Goal: Transaction & Acquisition: Purchase product/service

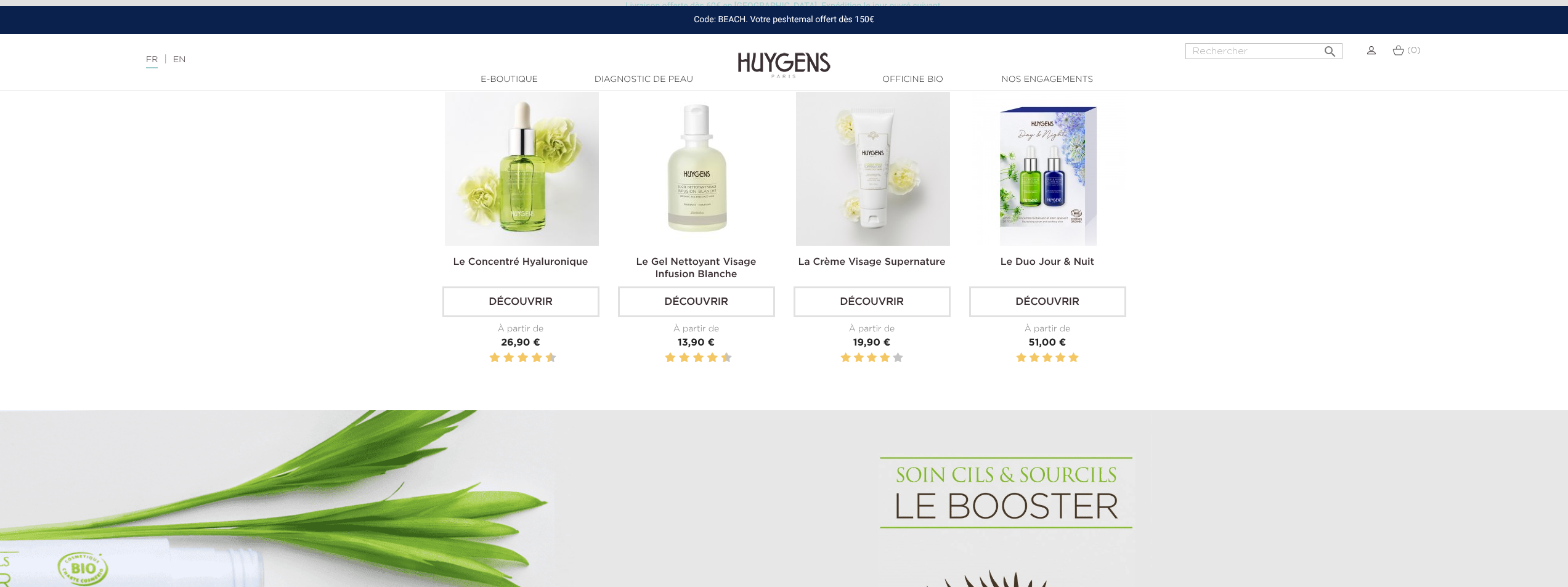
click at [706, 208] on img at bounding box center [697, 169] width 154 height 154
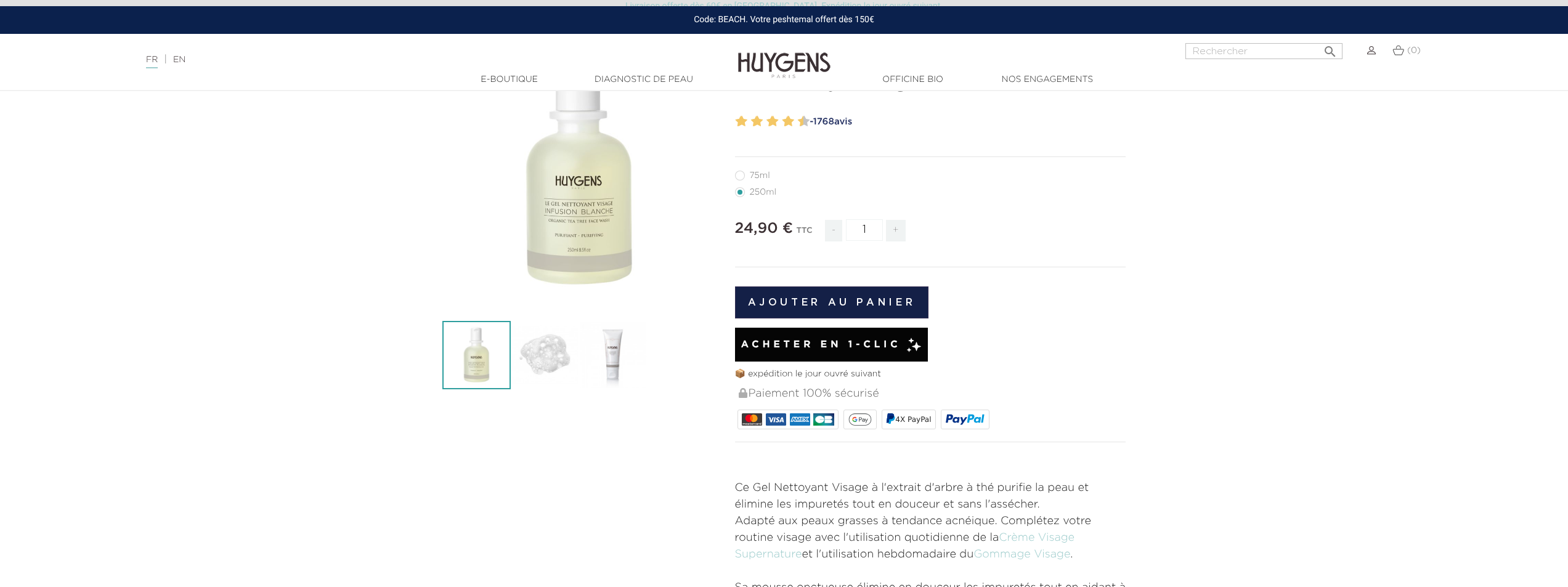
scroll to position [123, 0]
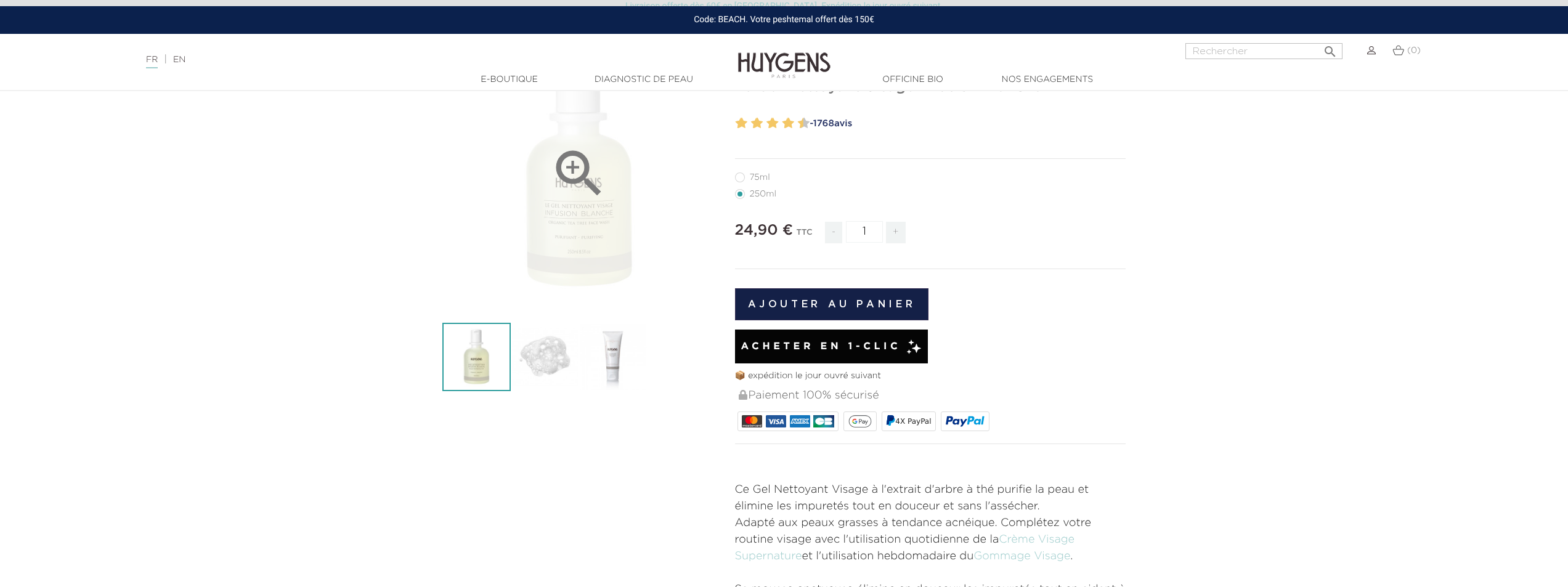
click at [589, 179] on icon "" at bounding box center [579, 174] width 61 height 61
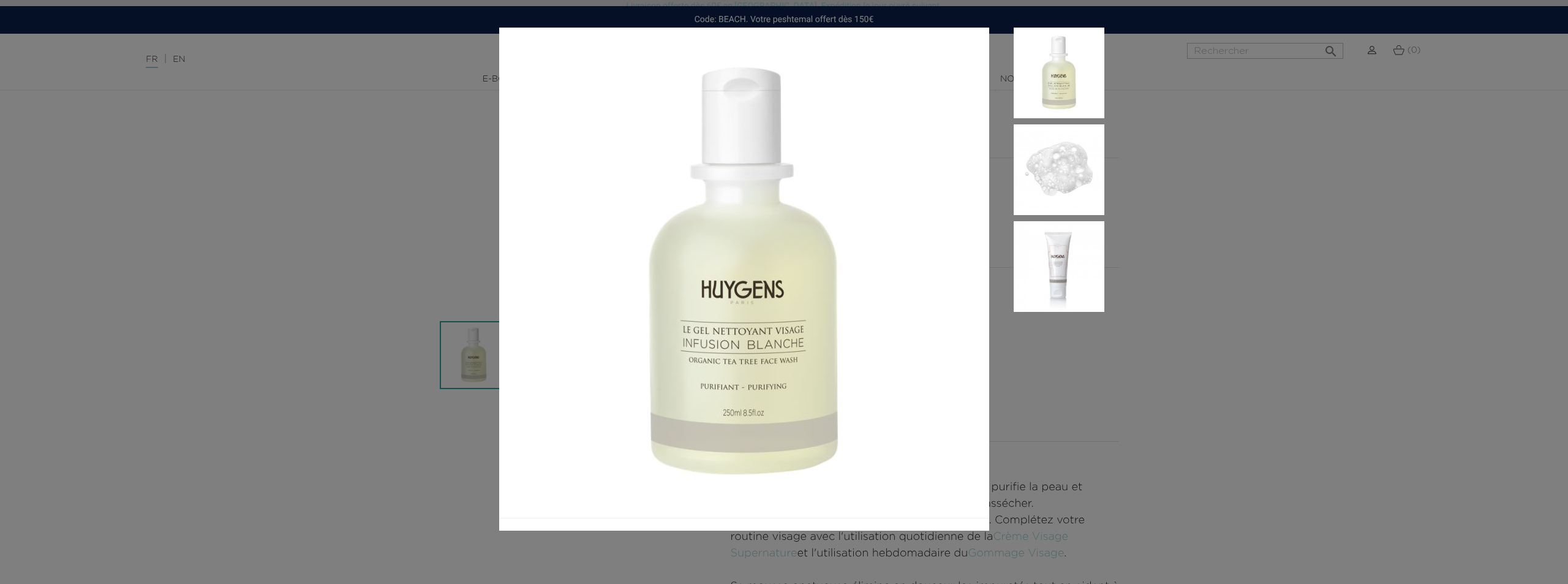
click at [1084, 314] on li at bounding box center [1059, 270] width 91 height 97
click at [1362, 103] on div at bounding box center [784, 292] width 1568 height 584
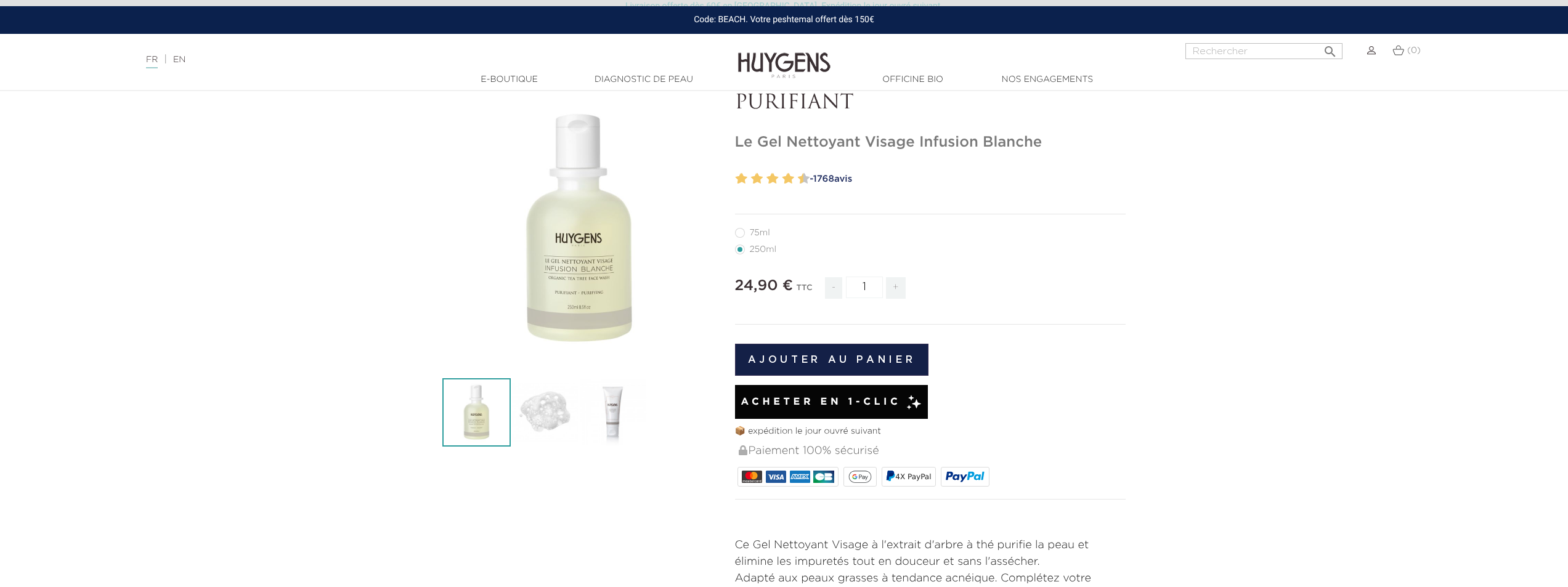
scroll to position [61, 0]
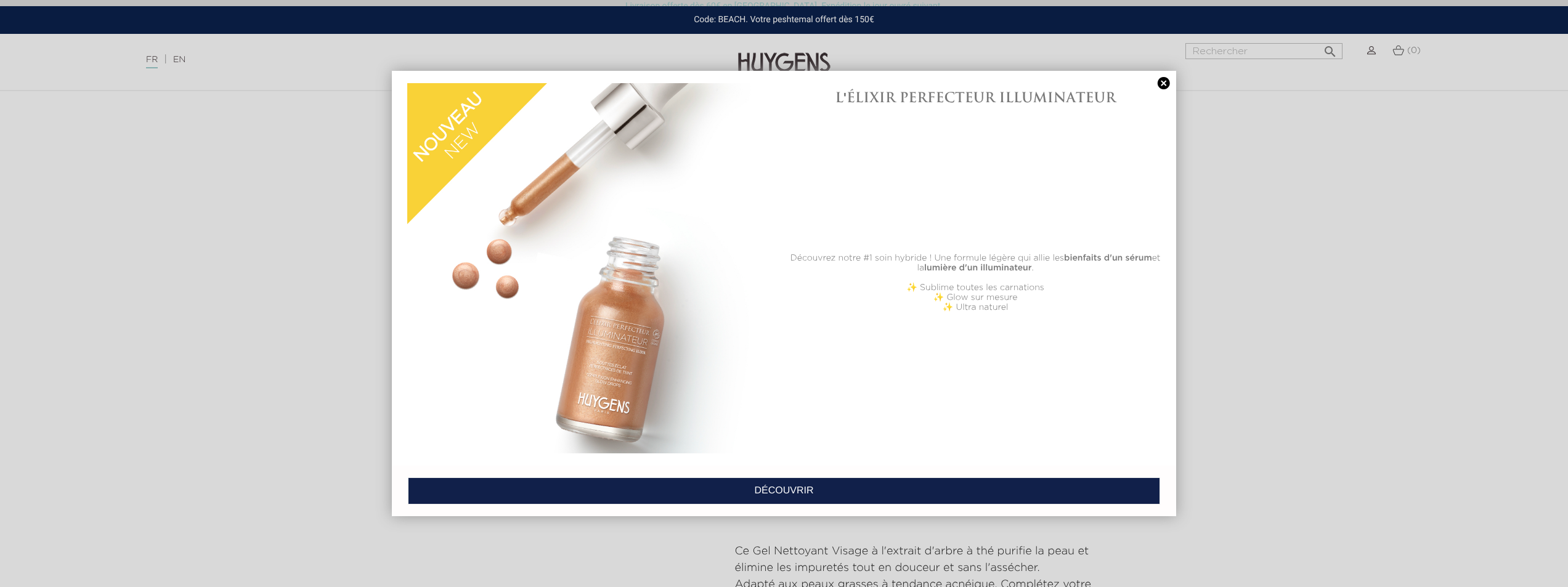
click at [1162, 81] on link at bounding box center [1164, 83] width 18 height 13
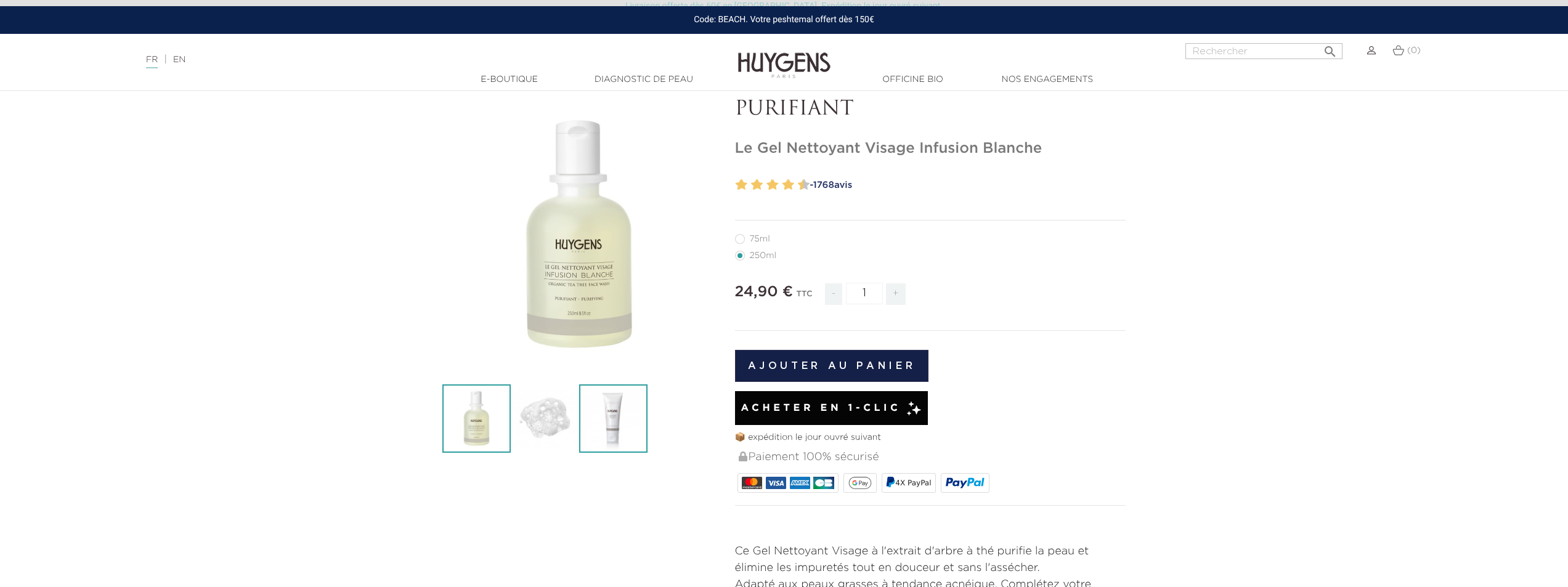
click at [612, 407] on img at bounding box center [613, 418] width 68 height 68
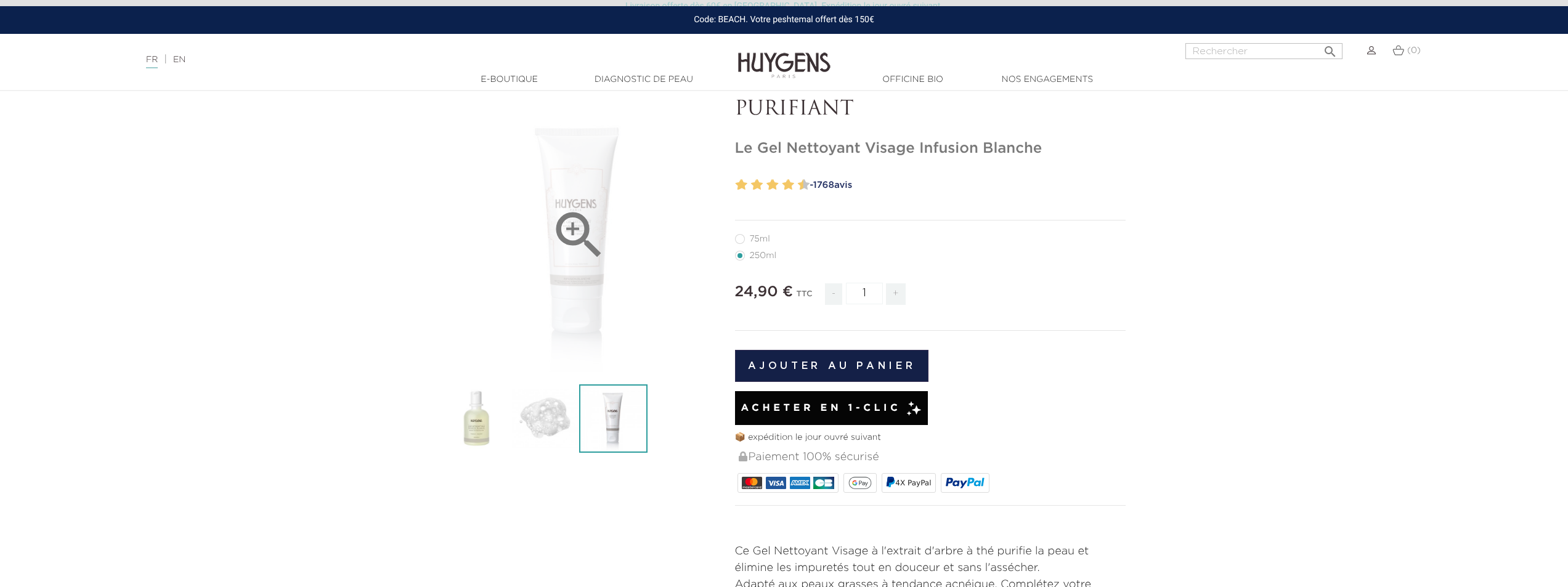
click at [574, 245] on icon "" at bounding box center [579, 235] width 61 height 61
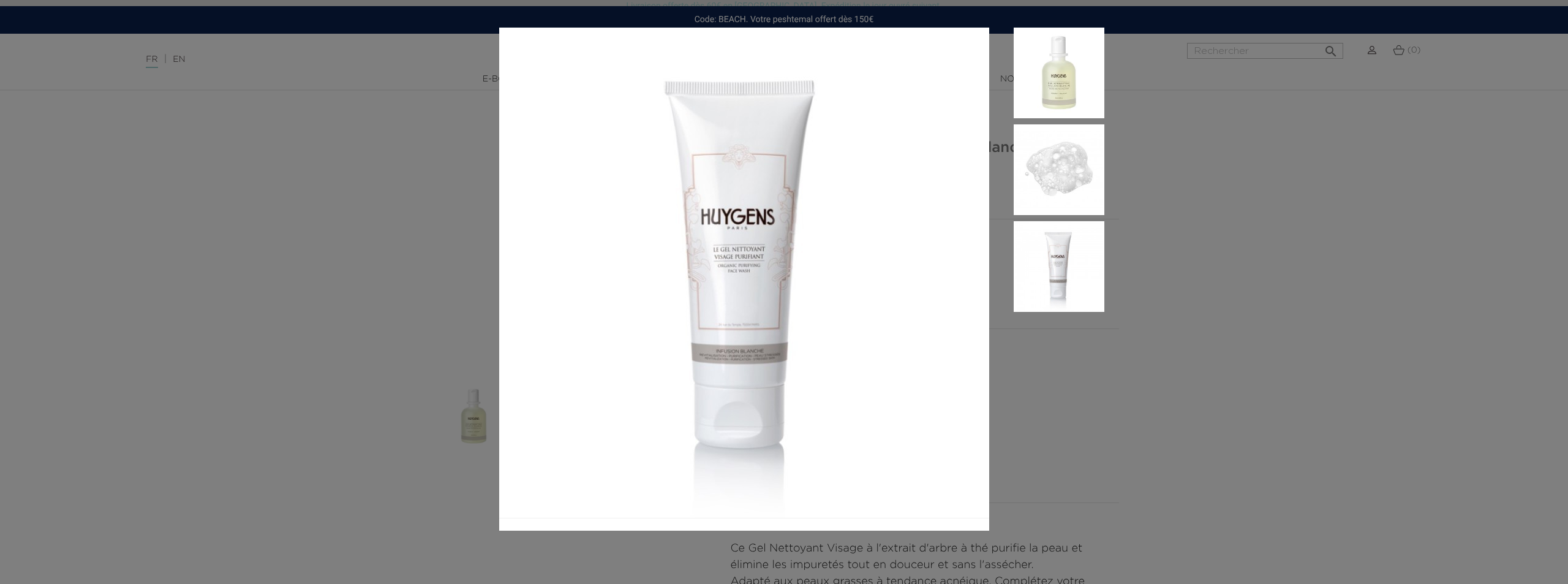
click at [1030, 358] on aside at bounding box center [1046, 279] width 115 height 503
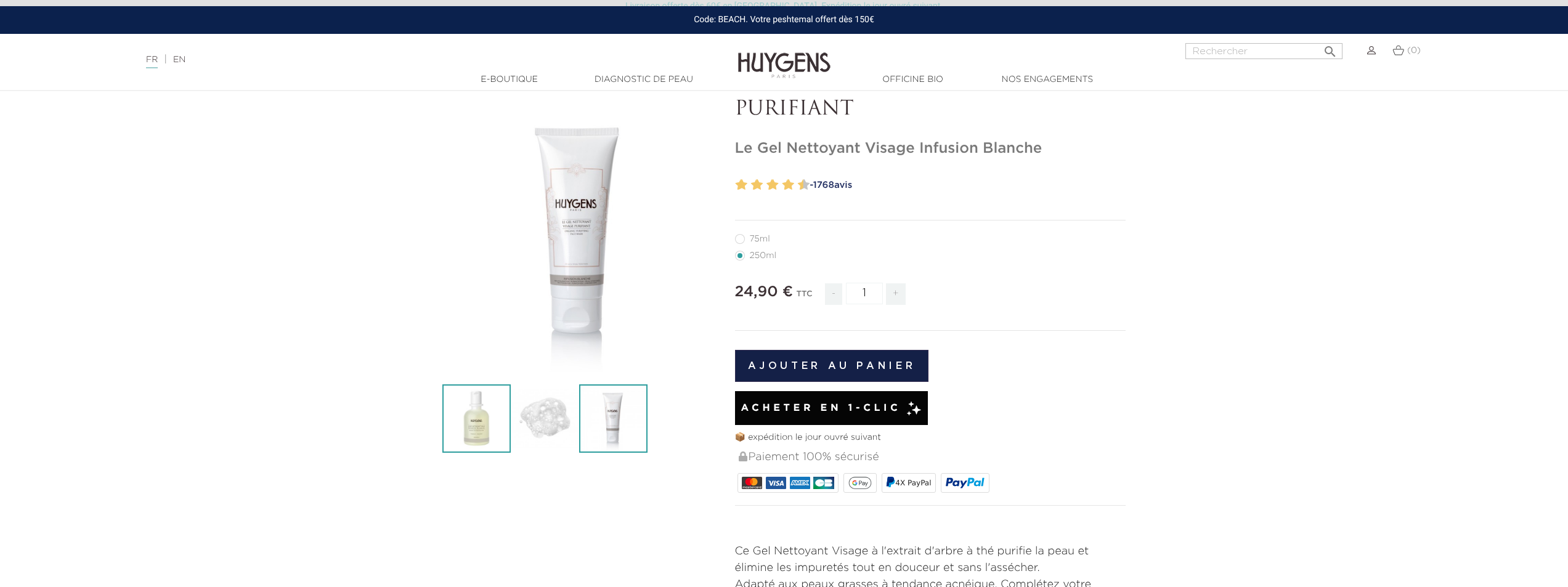
click at [509, 416] on img at bounding box center [476, 418] width 68 height 68
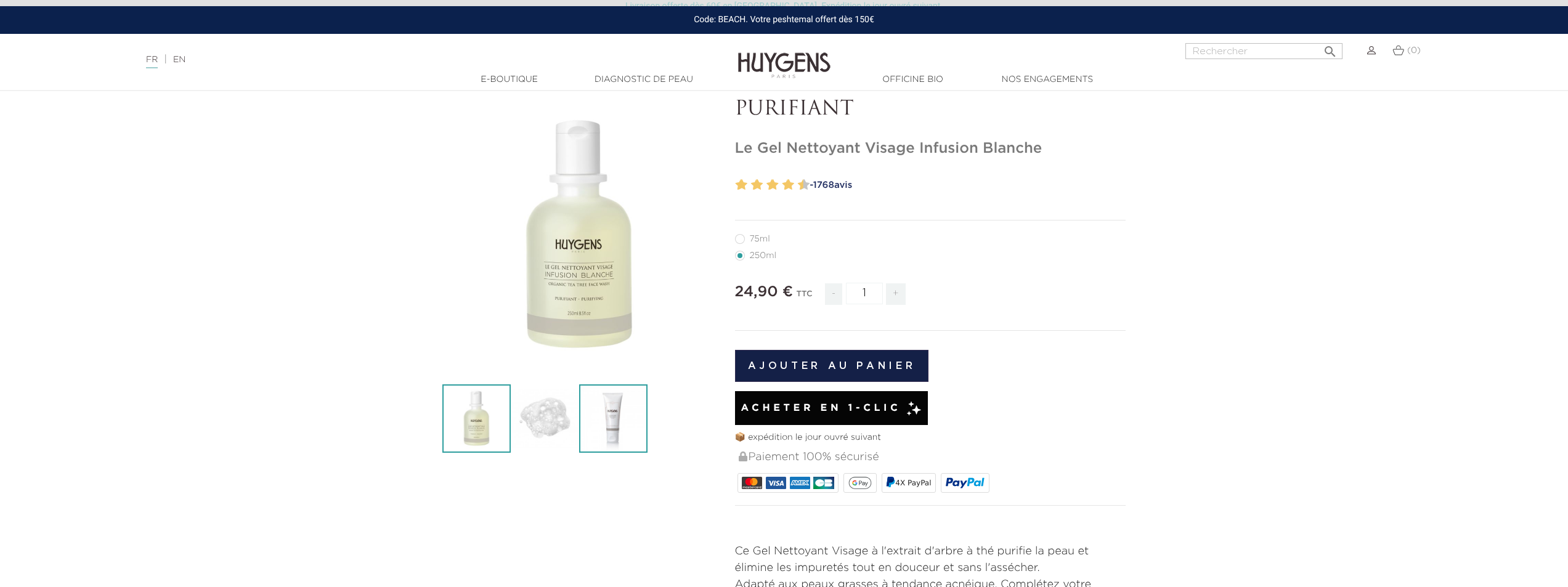
click at [619, 395] on img at bounding box center [613, 418] width 68 height 68
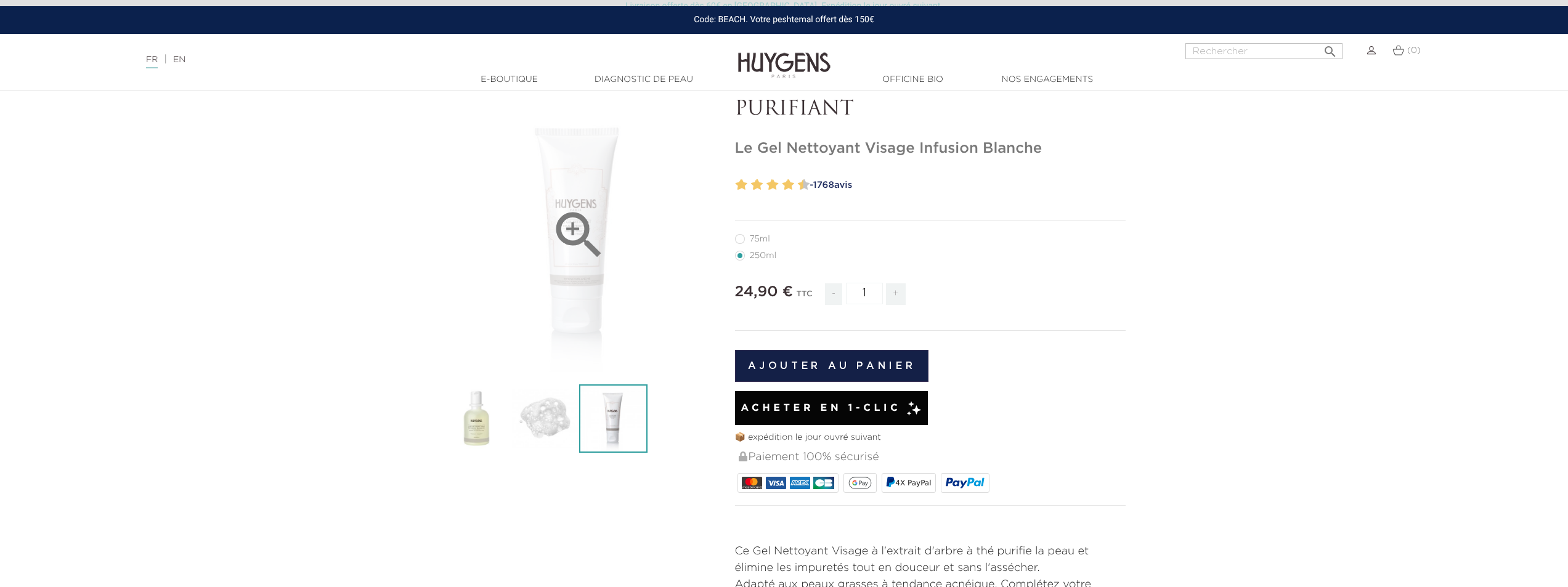
click at [587, 253] on icon "" at bounding box center [579, 235] width 61 height 61
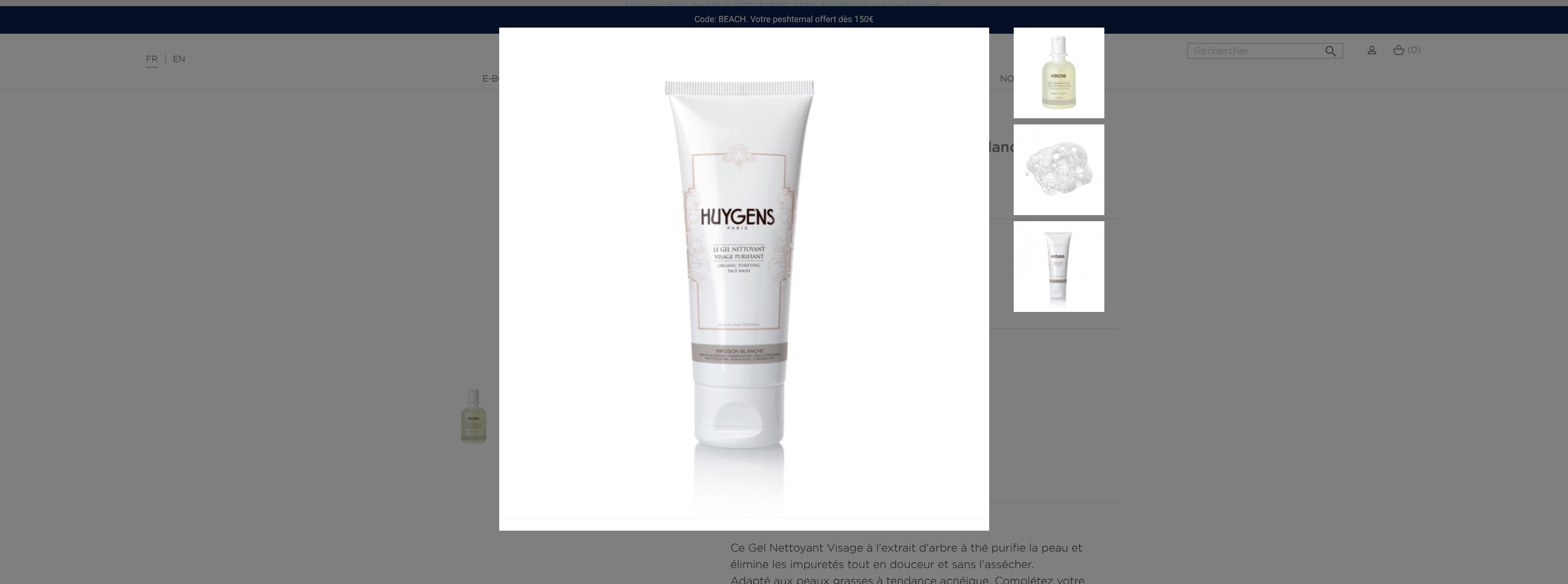
click at [1067, 354] on aside at bounding box center [1046, 279] width 115 height 503
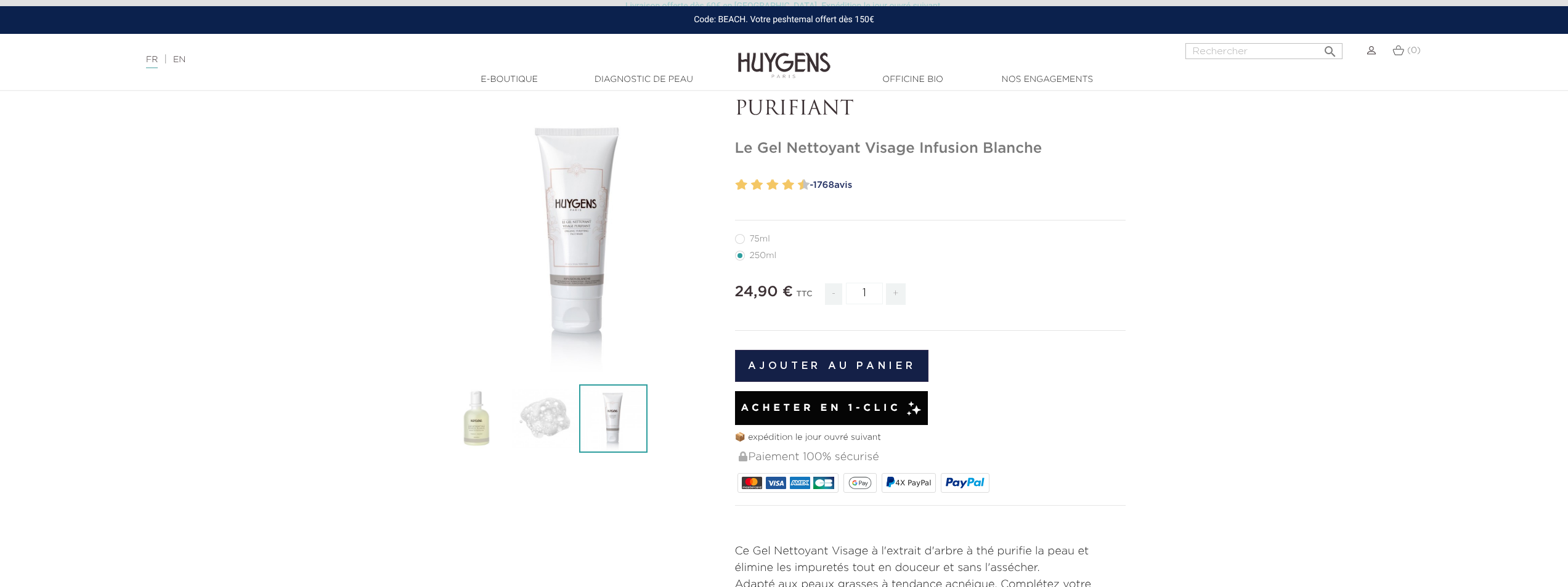
click at [742, 237] on label11"] "75ml" at bounding box center [760, 239] width 50 height 10
radio input "true"
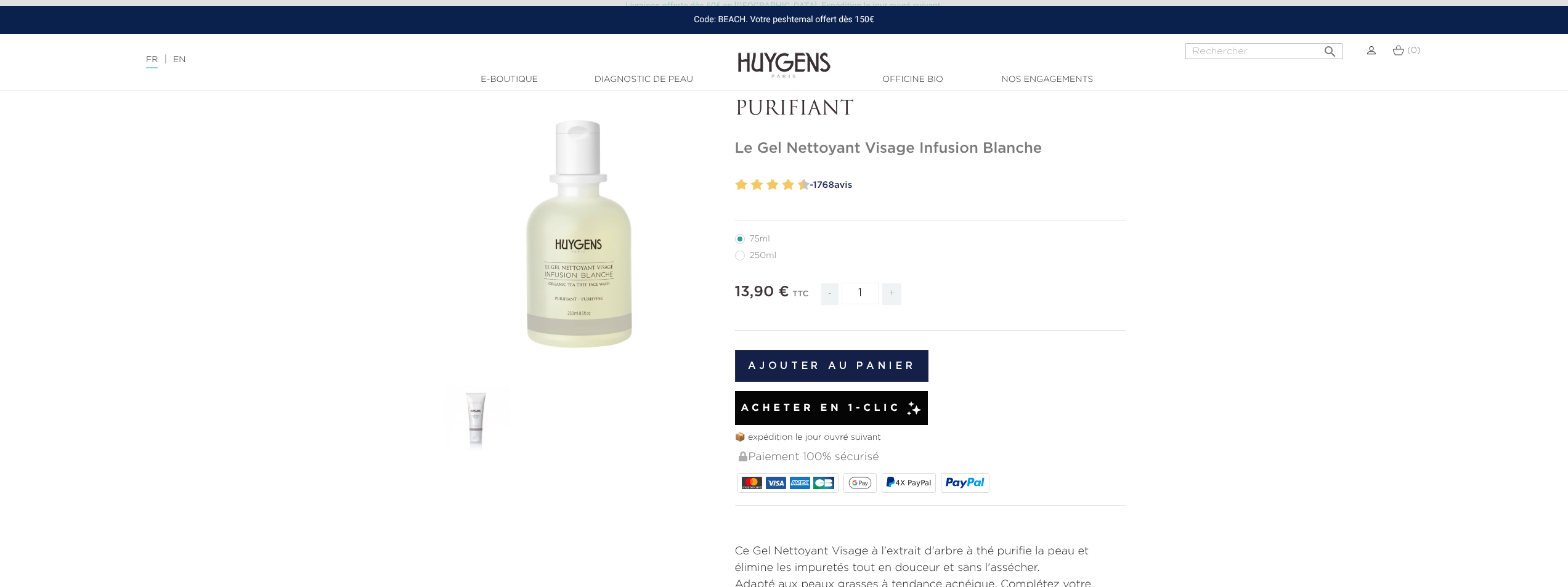
click at [740, 253] on label1"] "250ml" at bounding box center [763, 256] width 56 height 10
radio input "true"
click at [741, 238] on label11"] "75ml" at bounding box center [760, 239] width 50 height 10
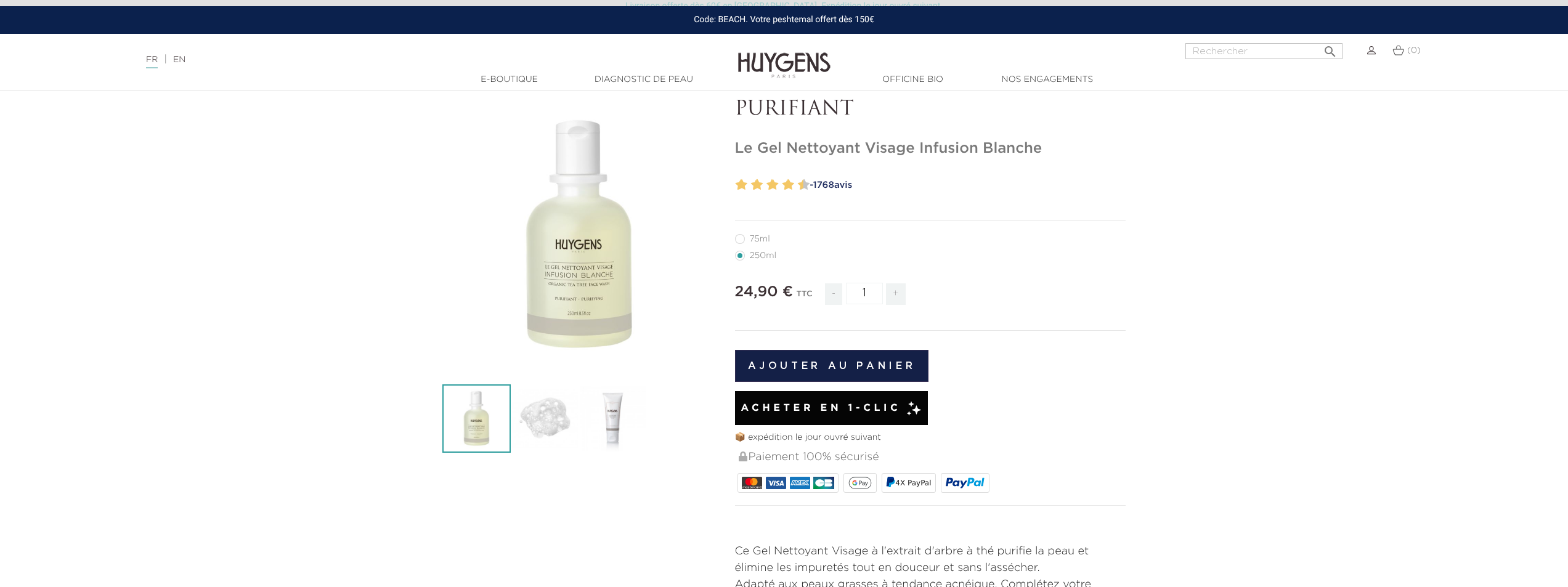
radio input "true"
click at [488, 403] on img at bounding box center [476, 418] width 68 height 68
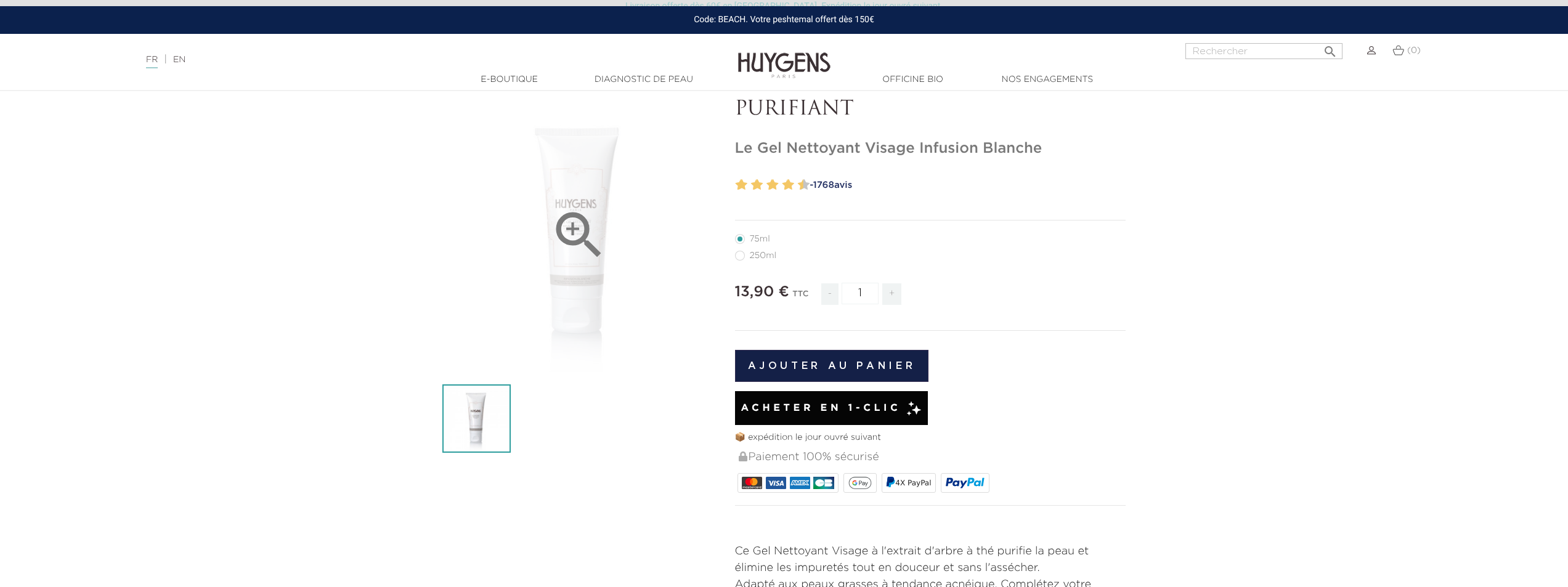
click at [585, 250] on icon "" at bounding box center [579, 235] width 61 height 61
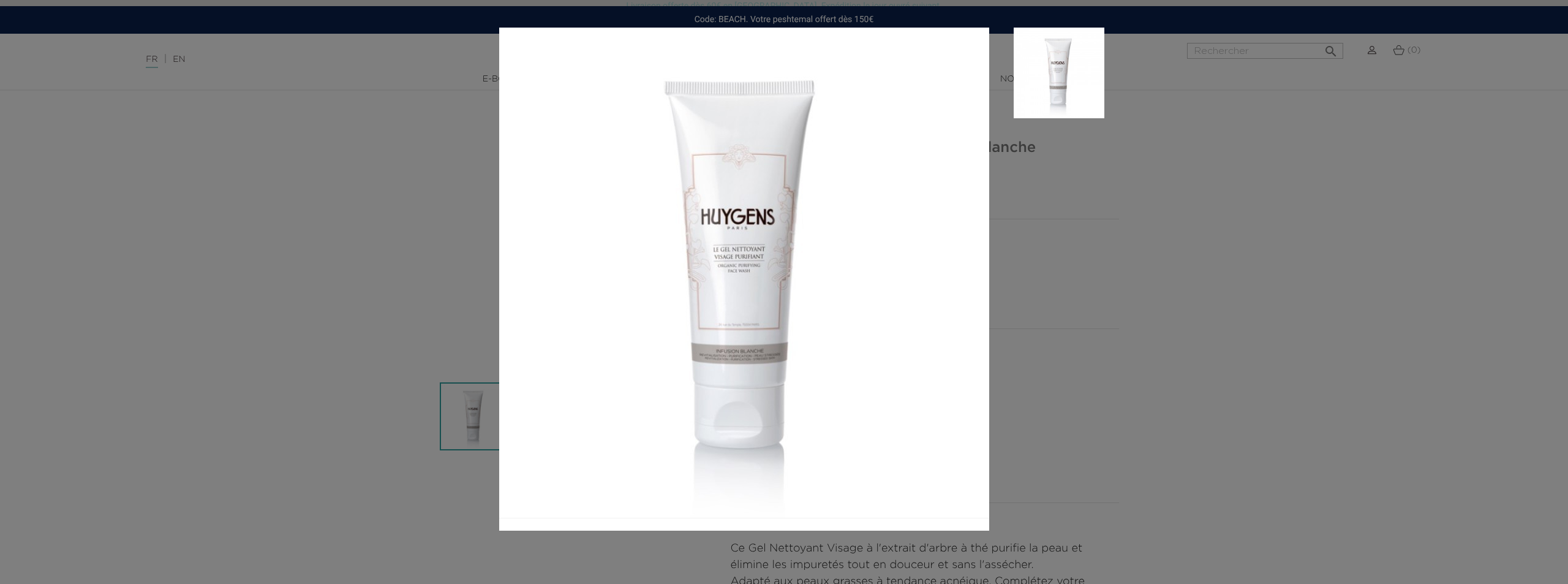
click at [1006, 252] on aside at bounding box center [1046, 279] width 115 height 503
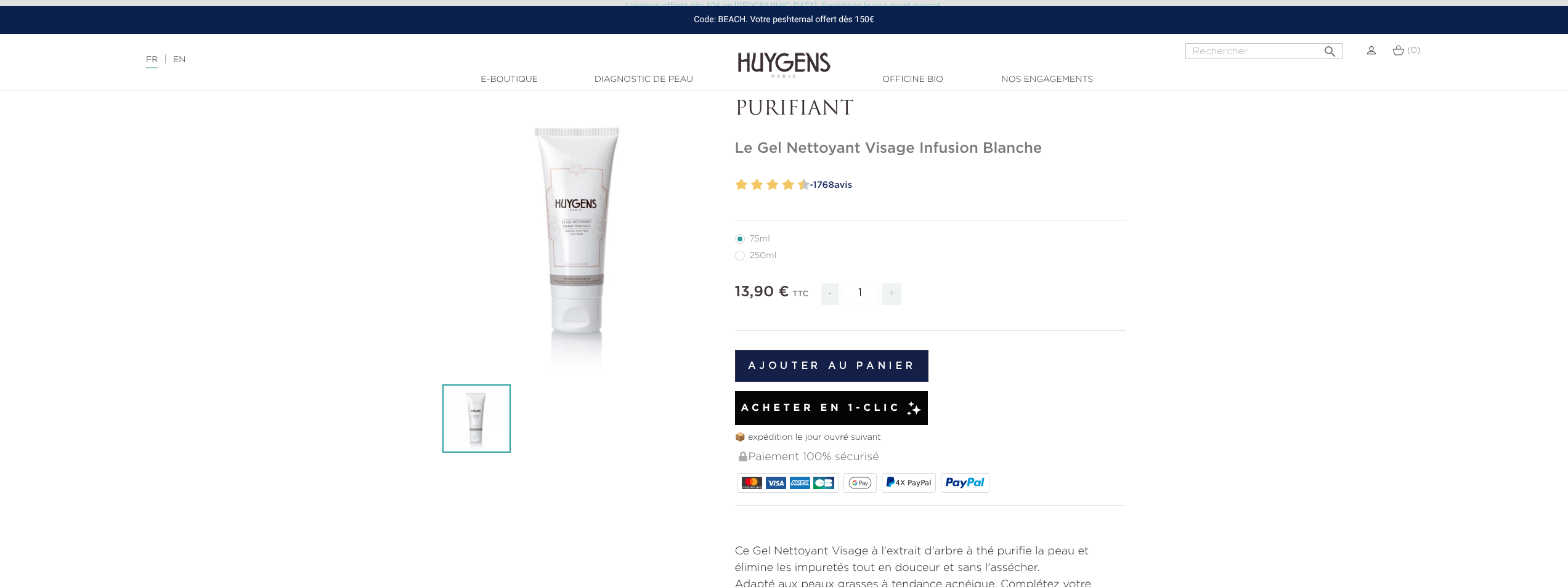
click at [740, 256] on label1"] "250ml" at bounding box center [763, 256] width 56 height 10
radio input "true"
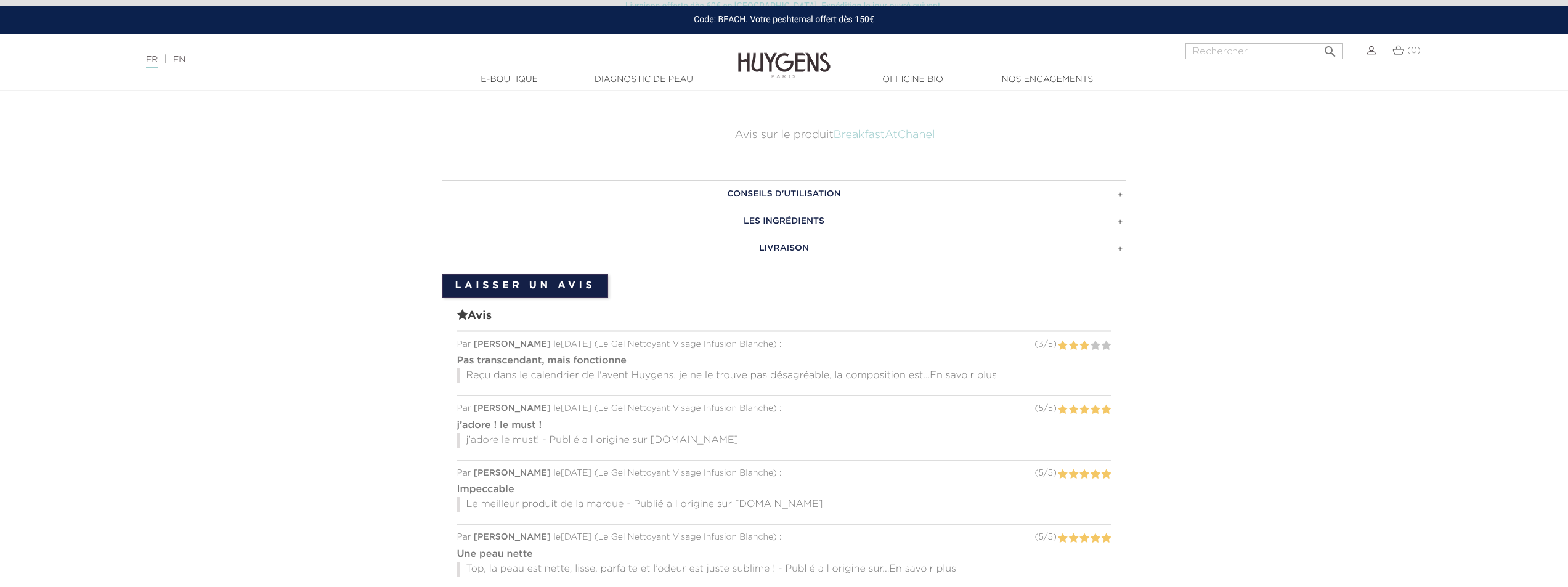
scroll to position [800, 0]
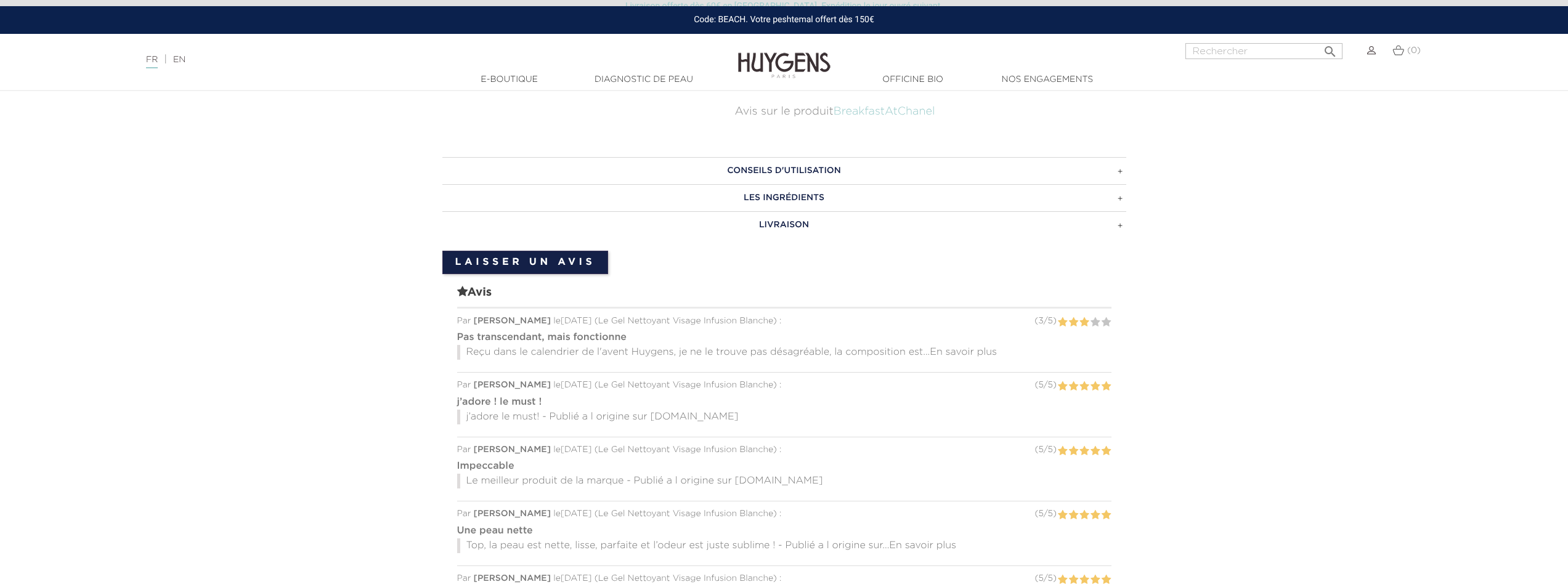
click at [970, 353] on span "En savoir plus" at bounding box center [963, 353] width 67 height 10
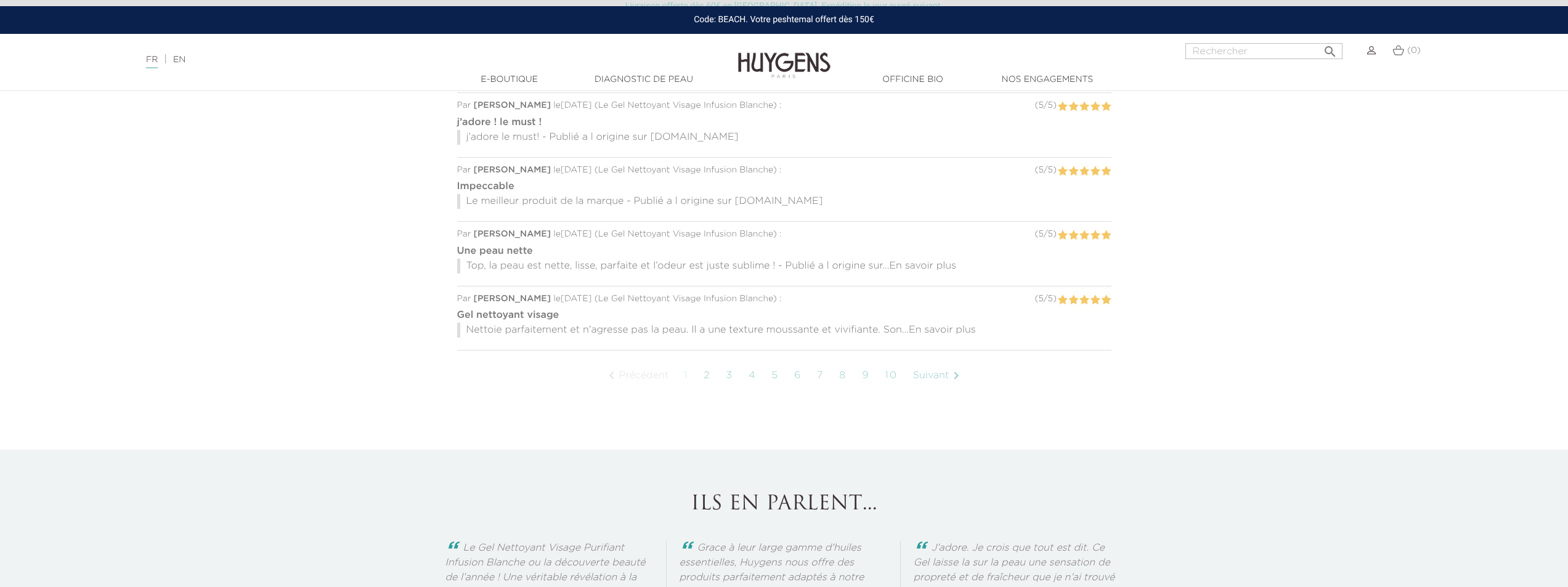
scroll to position [1108, 0]
